Goal: Task Accomplishment & Management: Manage account settings

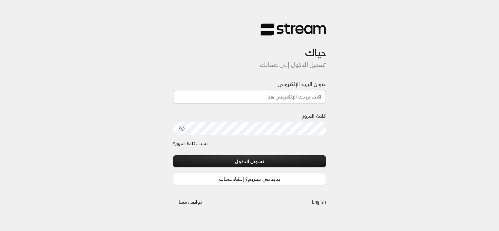
click at [284, 93] on input "عنوان البريد الإلكتروني" at bounding box center [249, 96] width 153 height 13
paste input "[EMAIL_ADDRESS][DOMAIN_NAME]"
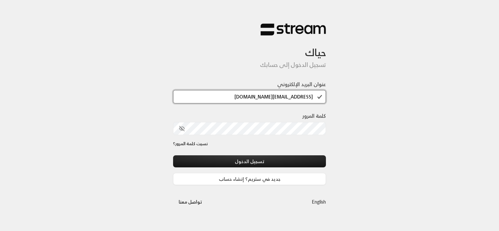
type input "[EMAIL_ADDRESS][DOMAIN_NAME]"
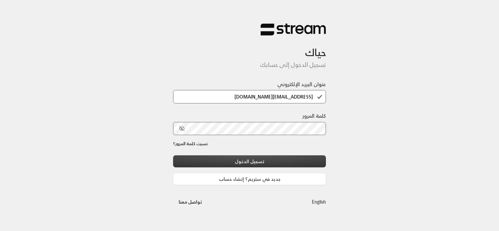
click at [262, 166] on button "تسجيل الدخول" at bounding box center [249, 161] width 153 height 12
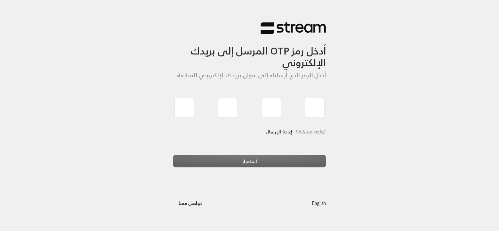
click at [277, 132] on link "إعادة الإرسال" at bounding box center [278, 131] width 27 height 13
